Goal: Transaction & Acquisition: Book appointment/travel/reservation

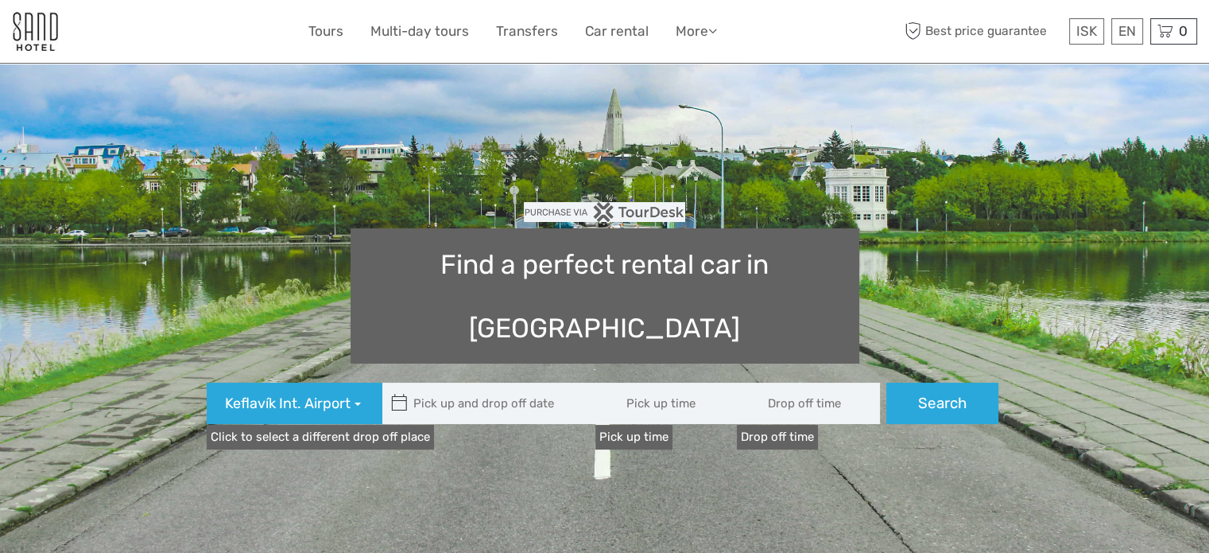
type input "08:00"
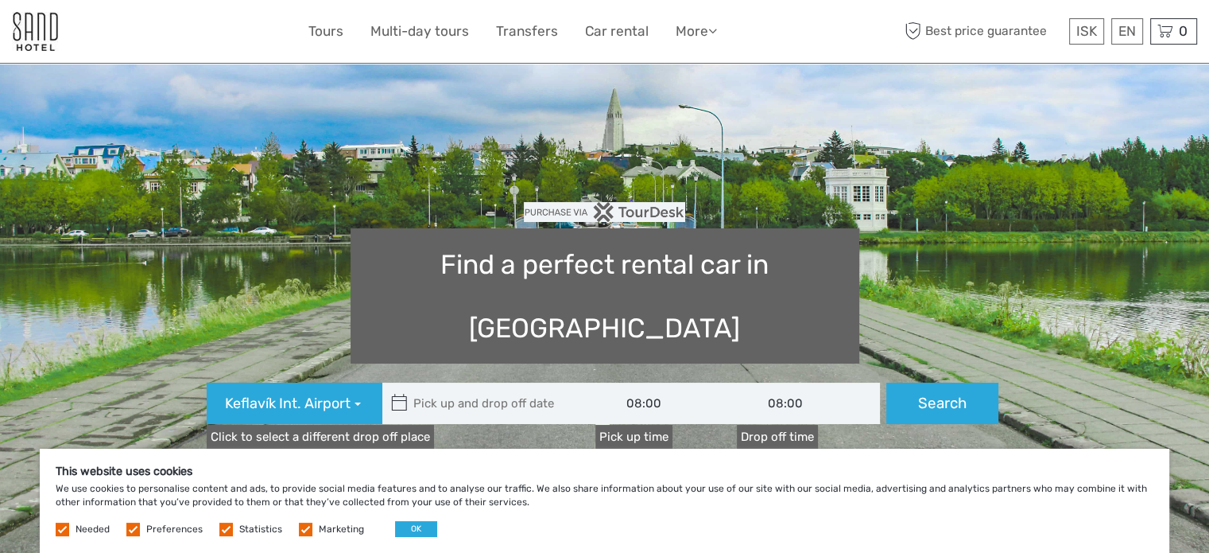
click at [401, 390] on icon at bounding box center [399, 402] width 17 height 25
type input "[DATE]"
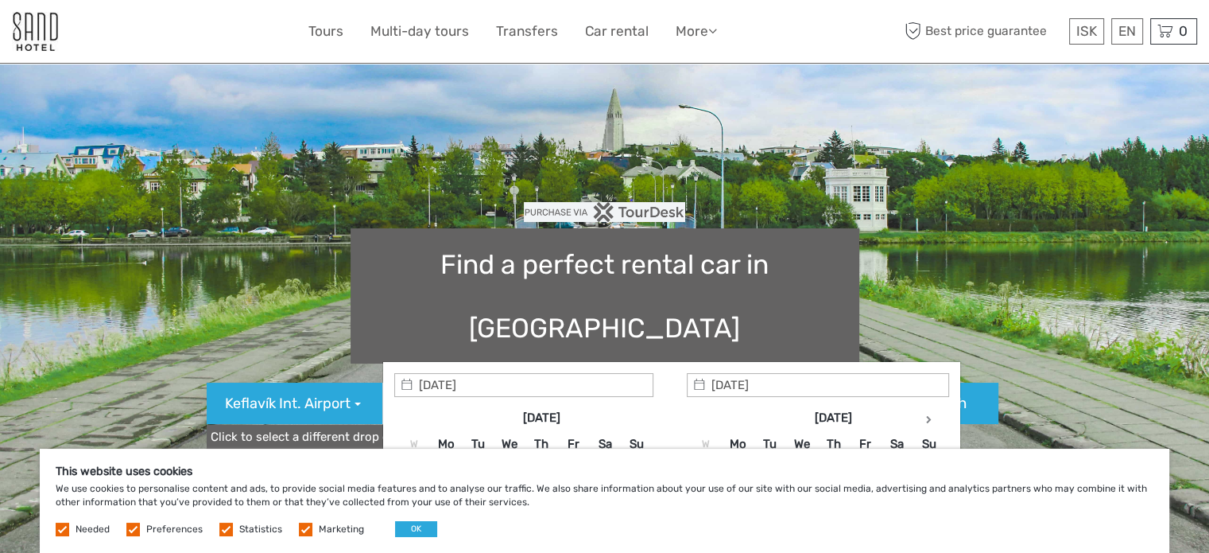
click at [458, 382] on input "text" at bounding box center [489, 402] width 215 height 41
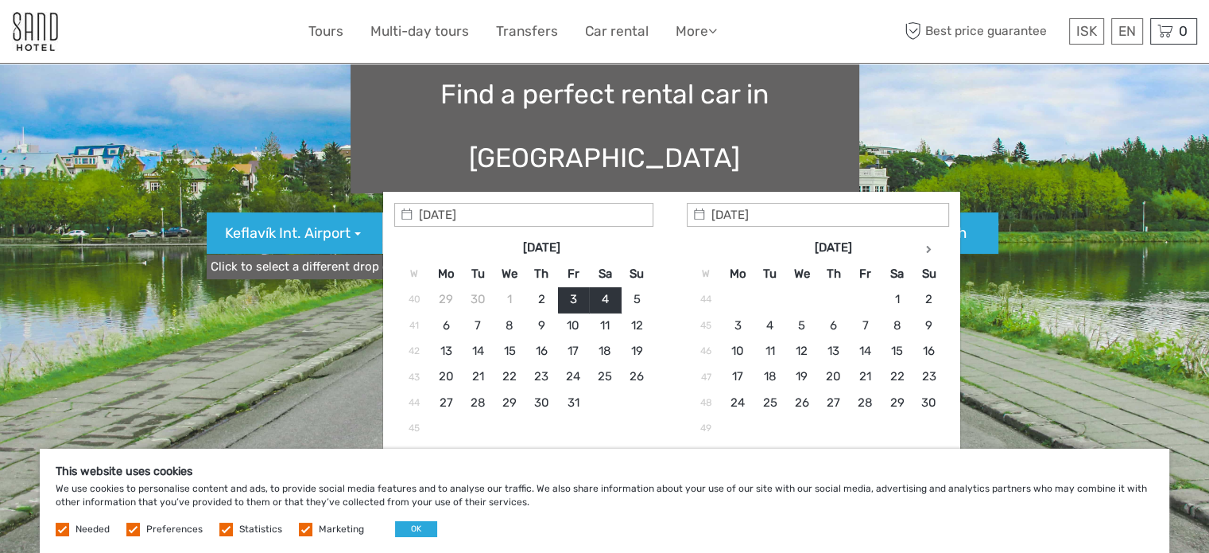
scroll to position [199, 0]
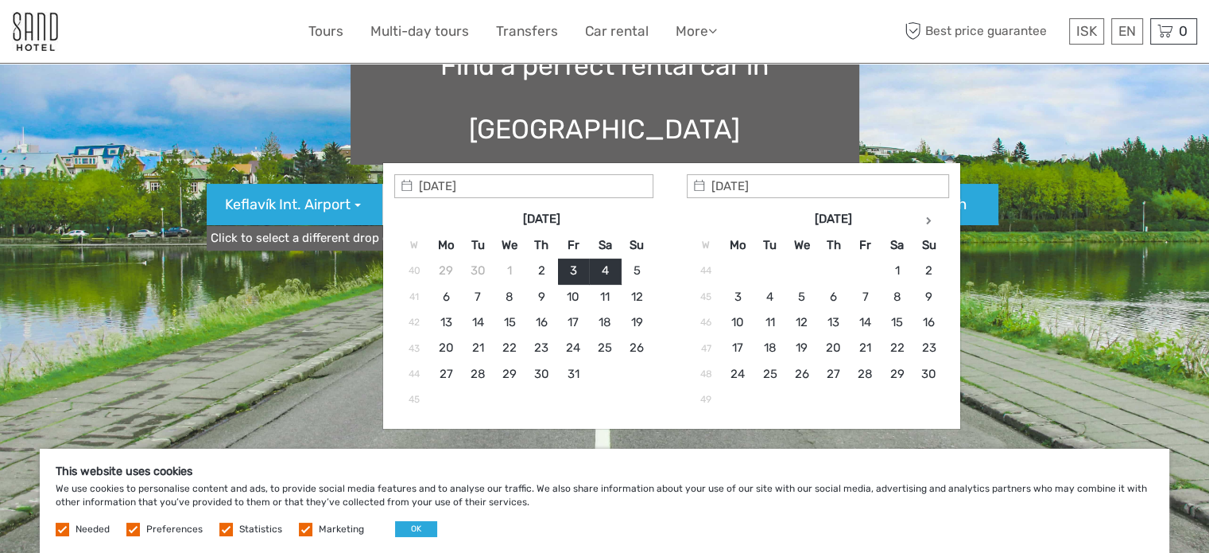
type input "[DATE] - [DATE]"
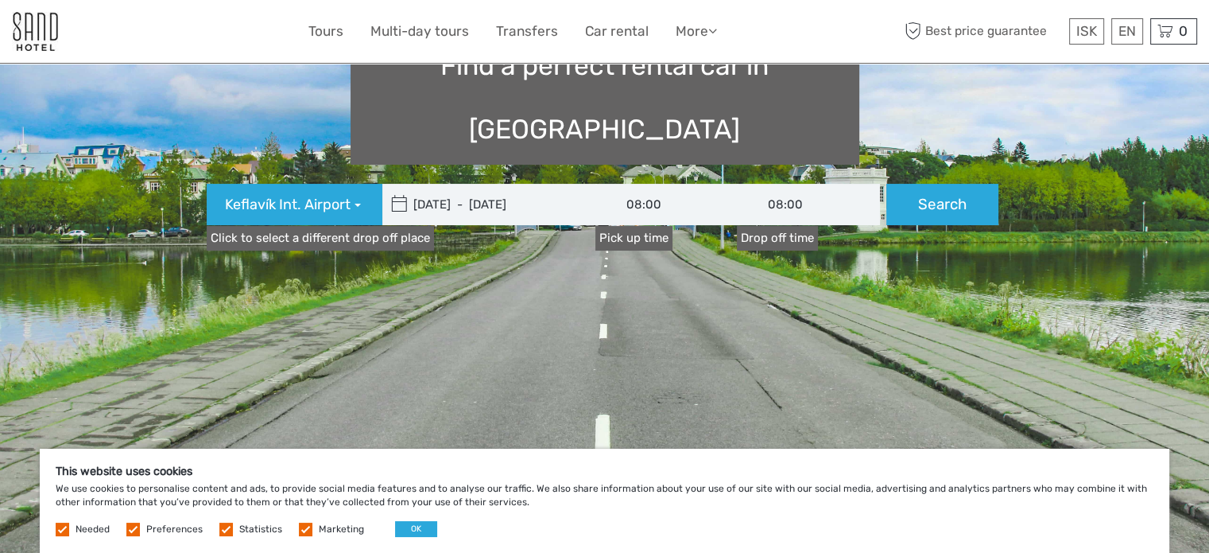
click at [301, 530] on label at bounding box center [306, 529] width 14 height 14
click at [0, 0] on input "checkbox" at bounding box center [0, 0] width 0 height 0
click at [223, 529] on label at bounding box center [226, 529] width 14 height 14
click at [0, 0] on input "checkbox" at bounding box center [0, 0] width 0 height 0
click at [133, 530] on label at bounding box center [133, 529] width 14 height 14
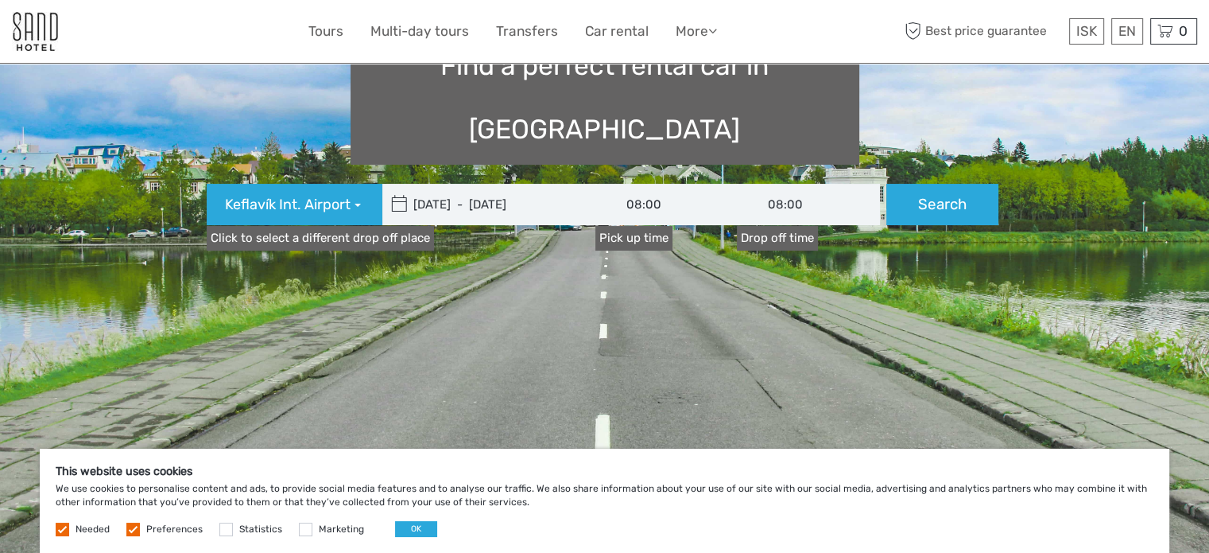
click at [0, 0] on input "checkbox" at bounding box center [0, 0] width 0 height 0
click at [410, 527] on button "OK" at bounding box center [416, 529] width 42 height 16
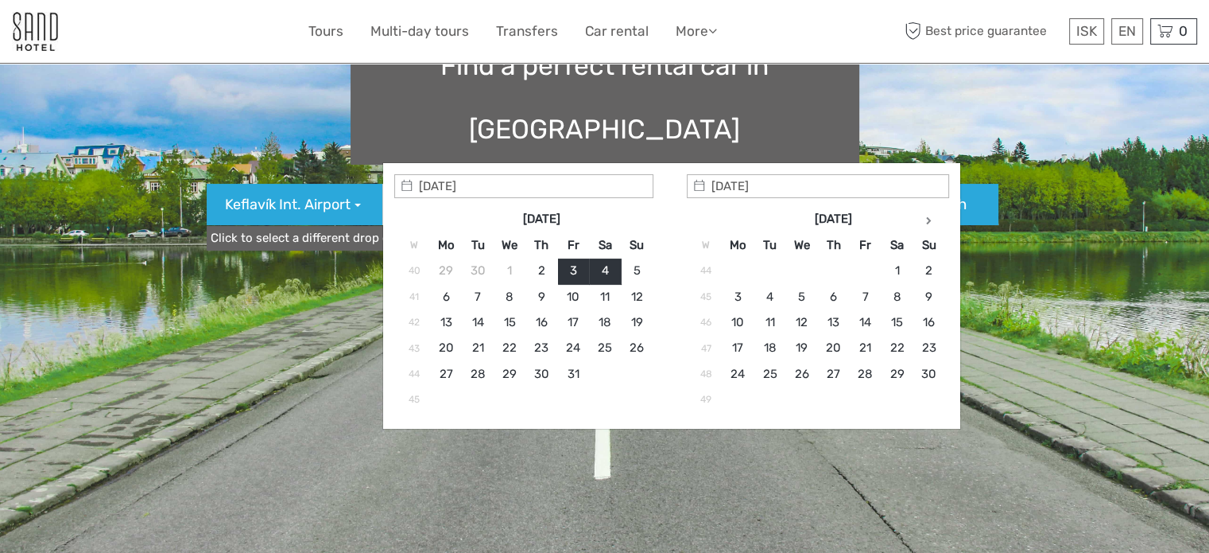
click at [476, 184] on input "[DATE] - [DATE]" at bounding box center [489, 204] width 215 height 41
type input "[DATE]"
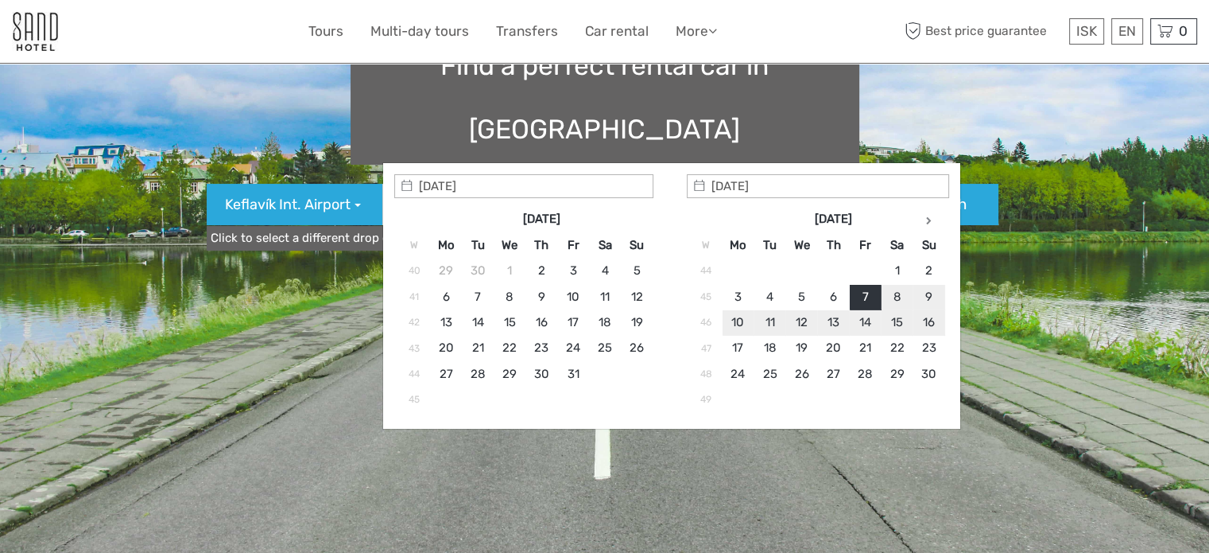
type input "[DATE]"
type input "[DATE] - [DATE]"
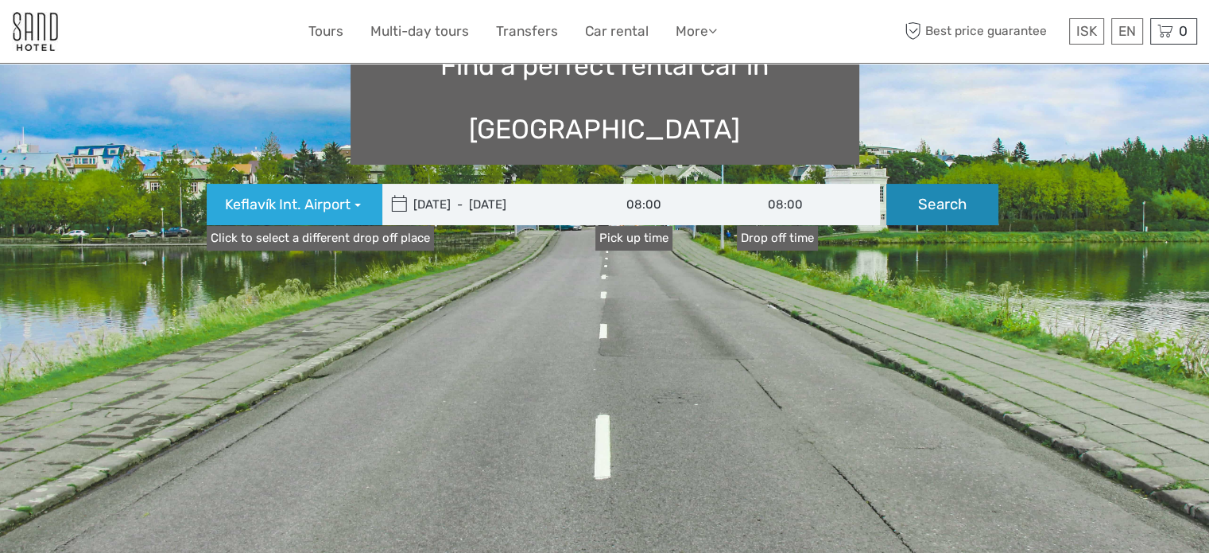
click at [930, 184] on button "Search" at bounding box center [942, 204] width 112 height 41
type input "[DATE] - [DATE]"
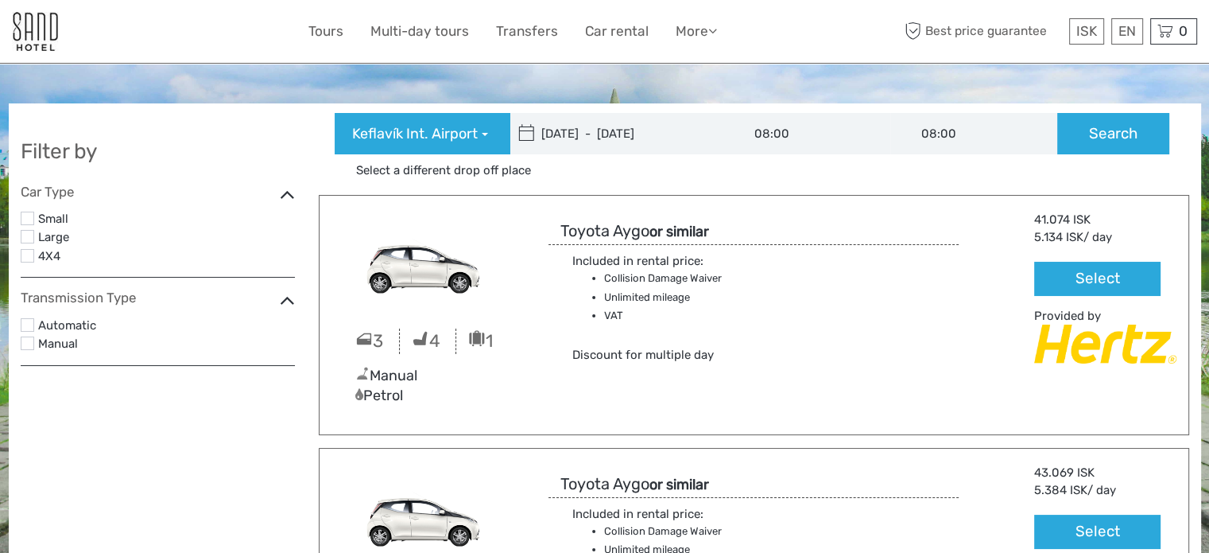
click at [29, 254] on label at bounding box center [28, 256] width 14 height 14
click at [0, 0] on input "checkbox" at bounding box center [0, 0] width 0 height 0
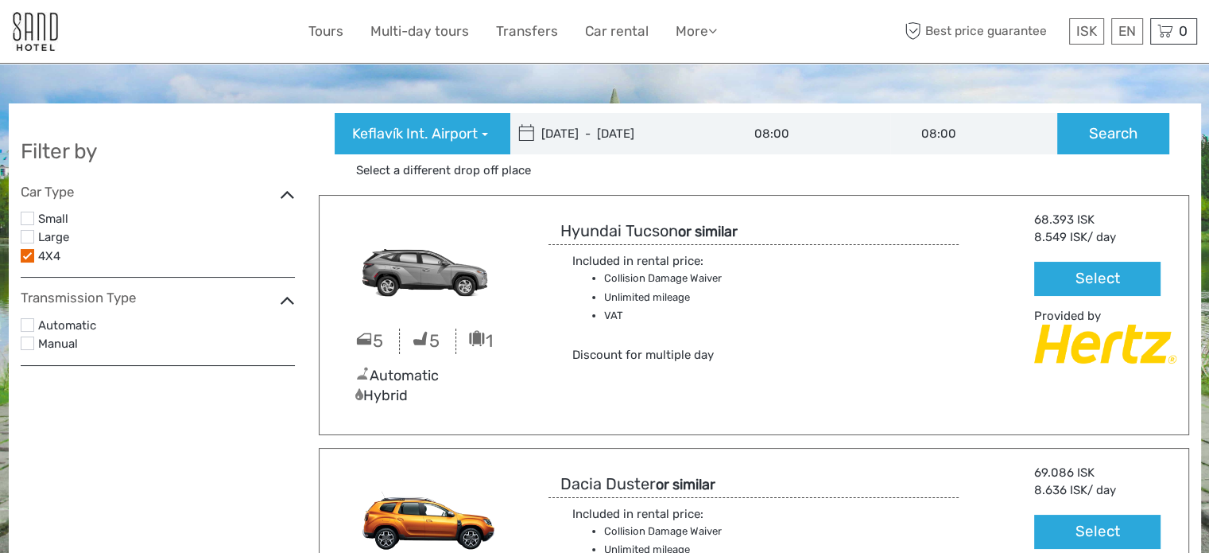
click at [29, 237] on label at bounding box center [28, 237] width 14 height 14
click at [0, 0] on input "checkbox" at bounding box center [0, 0] width 0 height 0
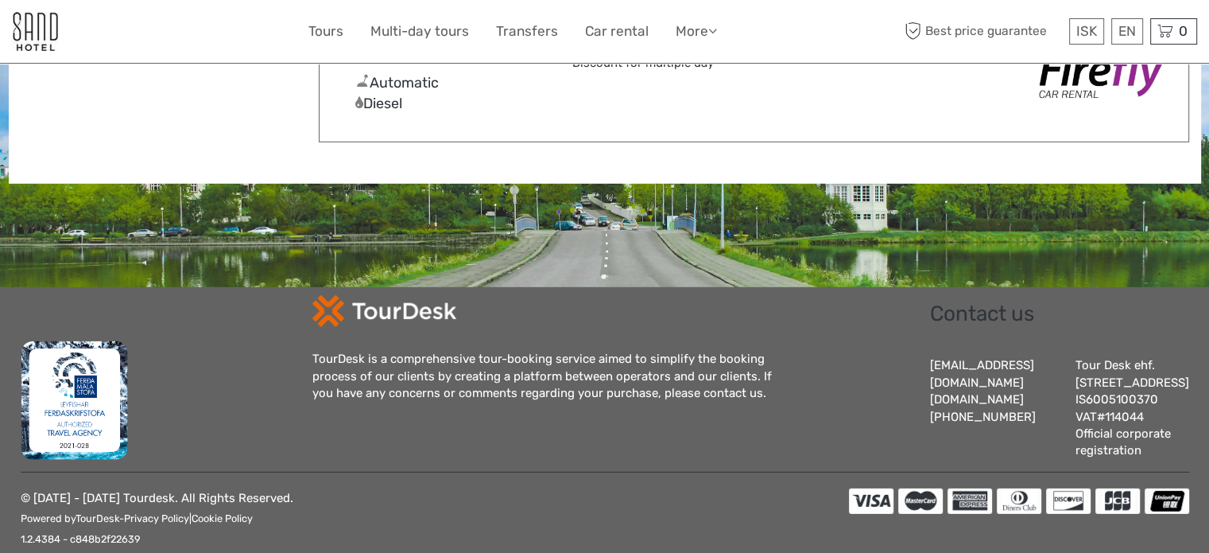
scroll to position [4792, 0]
